Goal: Task Accomplishment & Management: Manage account settings

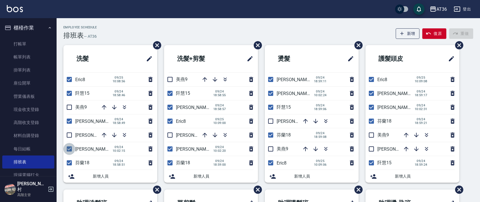
click at [66, 149] on input "checkbox" at bounding box center [69, 149] width 12 height 12
checkbox input "false"
click at [170, 147] on input "checkbox" at bounding box center [170, 149] width 12 height 12
checkbox input "false"
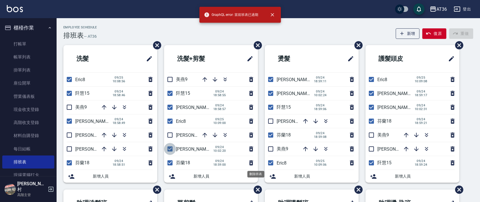
click at [173, 148] on input "checkbox" at bounding box center [170, 149] width 12 height 12
checkbox input "false"
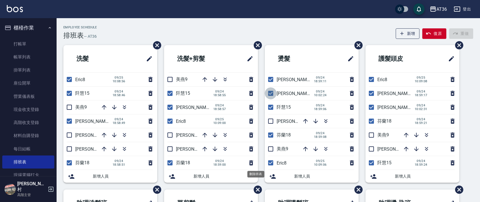
click at [270, 93] on input "checkbox" at bounding box center [271, 93] width 12 height 12
checkbox input "false"
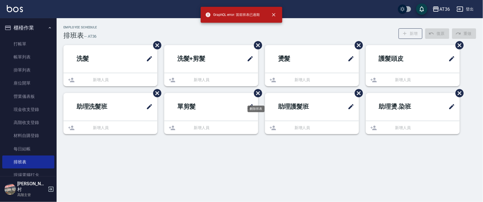
click at [299, 37] on div "Employee Schedule 排班表 — AT36 新增 復原 重做" at bounding box center [269, 32] width 413 height 14
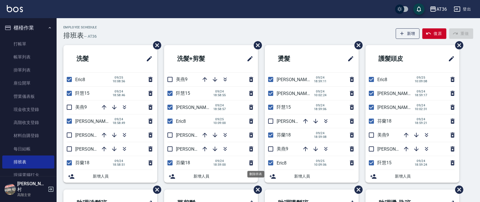
click at [305, 37] on div "Employee Schedule 排班表 — AT36 新增 復原 重做" at bounding box center [268, 32] width 410 height 14
click at [270, 91] on input "checkbox" at bounding box center [271, 93] width 12 height 12
checkbox input "false"
click at [372, 108] on input "checkbox" at bounding box center [372, 107] width 12 height 12
checkbox input "false"
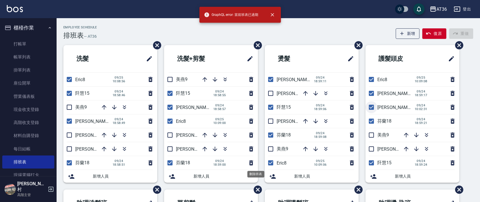
click at [370, 107] on input "checkbox" at bounding box center [372, 107] width 12 height 12
checkbox input "false"
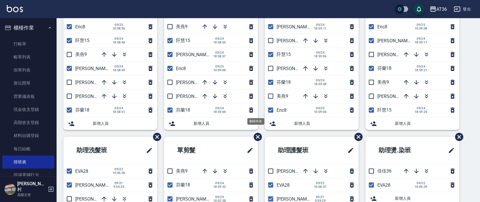
scroll to position [134, 0]
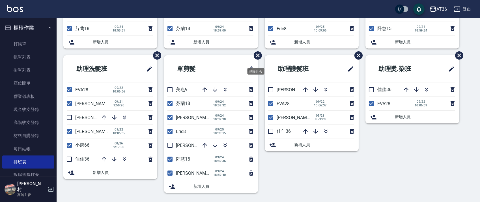
click at [169, 115] on input "checkbox" at bounding box center [170, 117] width 12 height 12
checkbox input "false"
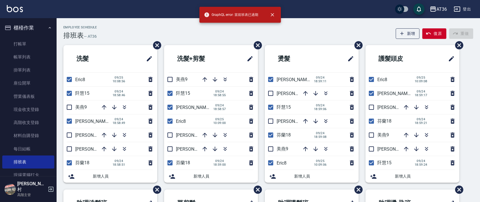
scroll to position [113, 0]
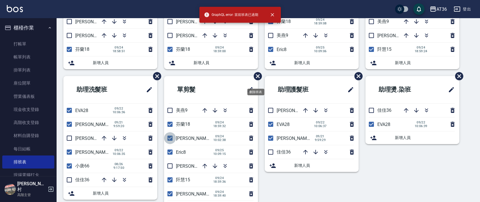
click at [171, 134] on input "checkbox" at bounding box center [170, 138] width 12 height 12
checkbox input "false"
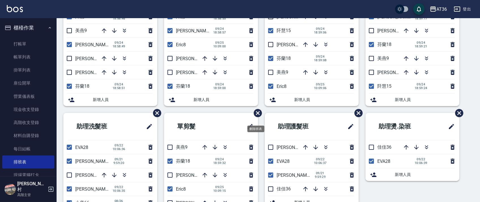
scroll to position [0, 0]
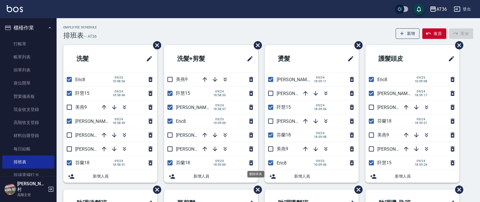
click at [197, 34] on div "Employee Schedule 排班表 — AT36 新增 復原 重做" at bounding box center [268, 32] width 410 height 14
